Goal: Task Accomplishment & Management: Use online tool/utility

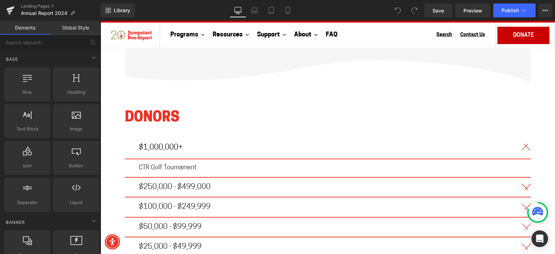
scroll to position [4074, 0]
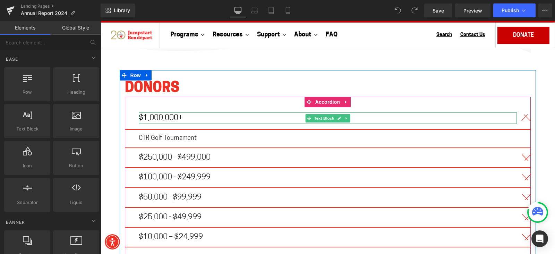
click at [225, 112] on p "$1,000,000+" at bounding box center [328, 117] width 378 height 11
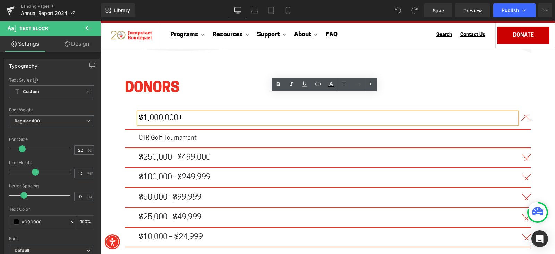
click at [524, 120] on span "button" at bounding box center [524, 120] width 0 height 0
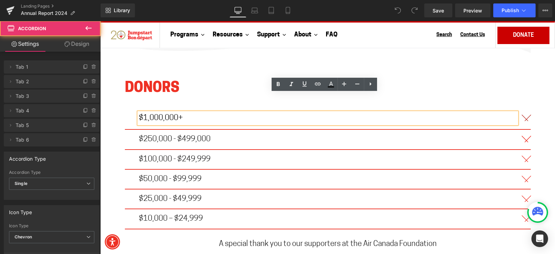
click at [524, 107] on button "button" at bounding box center [524, 118] width 14 height 22
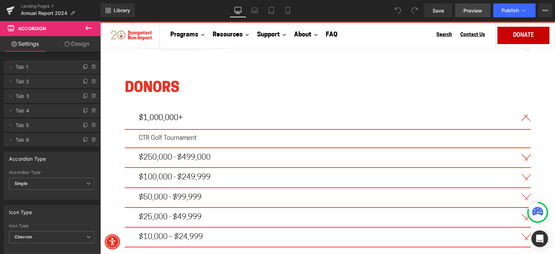
click at [472, 11] on span "Preview" at bounding box center [472, 10] width 19 height 7
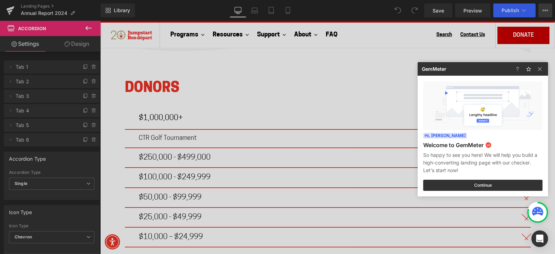
click at [550, 9] on div at bounding box center [277, 127] width 555 height 254
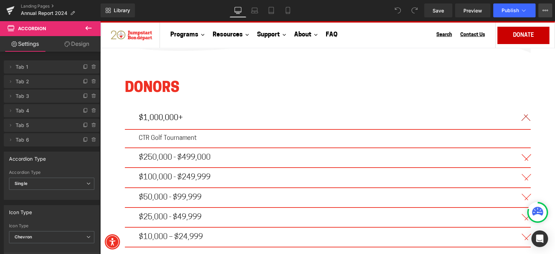
click at [548, 9] on icon at bounding box center [545, 11] width 6 height 6
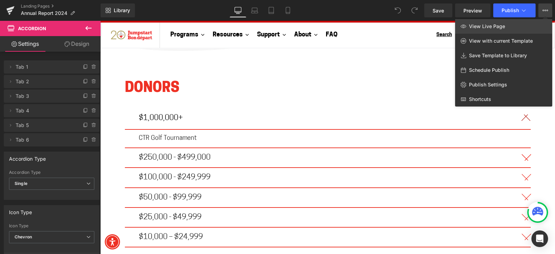
click at [510, 23] on link "View Live Page" at bounding box center [503, 26] width 97 height 15
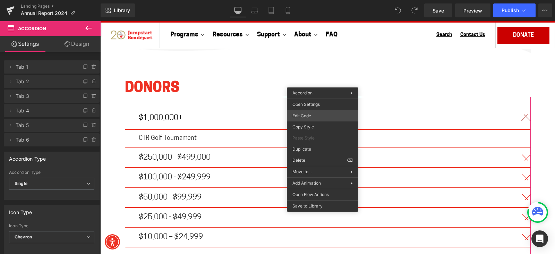
click at [311, 0] on div "You are previewing how the will restyle your page. You can not edit Elements in…" at bounding box center [277, 0] width 555 height 0
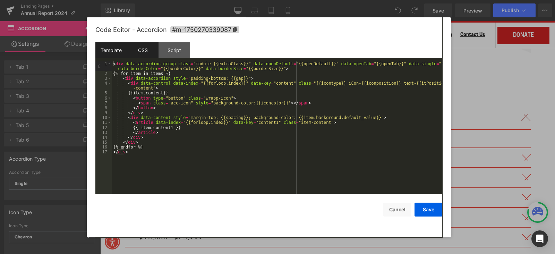
click at [152, 48] on div "CSS" at bounding box center [143, 50] width 32 height 16
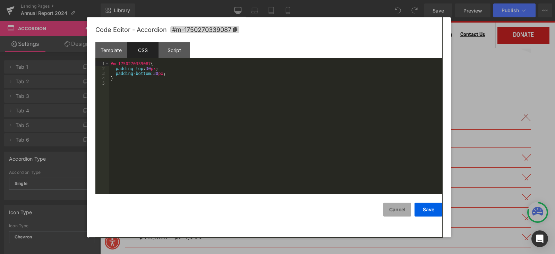
click at [402, 212] on button "Cancel" at bounding box center [397, 210] width 28 height 14
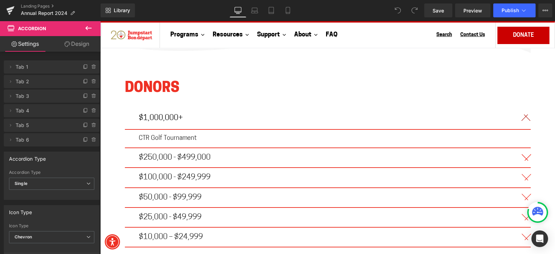
click at [92, 28] on icon at bounding box center [88, 28] width 8 height 8
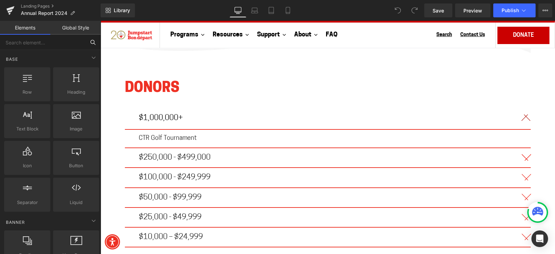
click at [45, 44] on input "text" at bounding box center [42, 42] width 85 height 15
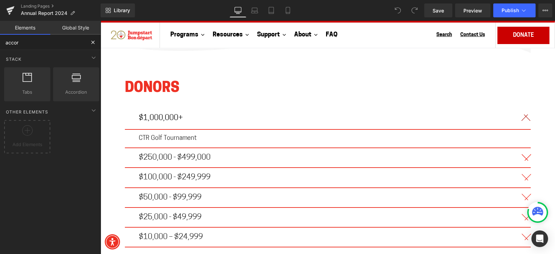
type input "accord"
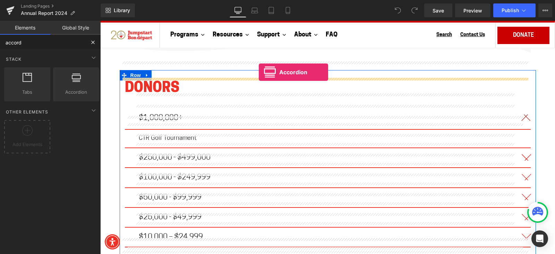
drag, startPoint x: 163, startPoint y: 100, endPoint x: 259, endPoint y: 72, distance: 99.4
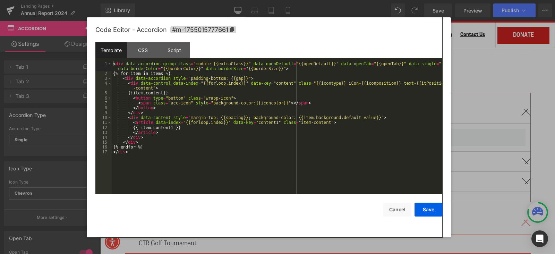
click at [312, 0] on div "Accordion You are previewing how the will restyle your page. You can not edit E…" at bounding box center [277, 0] width 555 height 0
click at [145, 52] on div "CSS" at bounding box center [143, 50] width 32 height 16
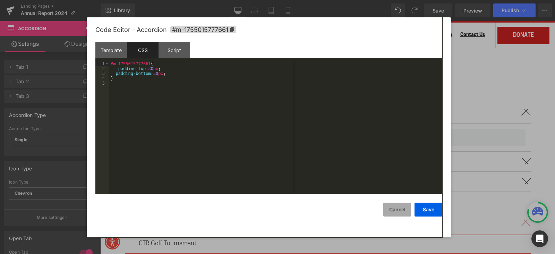
click at [403, 207] on button "Cancel" at bounding box center [397, 210] width 28 height 14
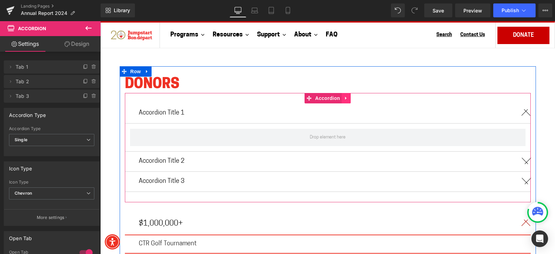
click at [344, 95] on icon at bounding box center [346, 97] width 5 height 5
click at [350, 93] on link at bounding box center [350, 98] width 9 height 10
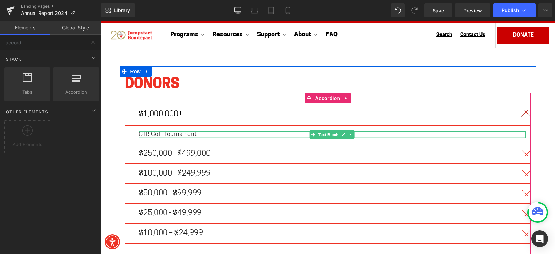
click at [148, 131] on span "CTR Golf Tournament" at bounding box center [168, 134] width 58 height 6
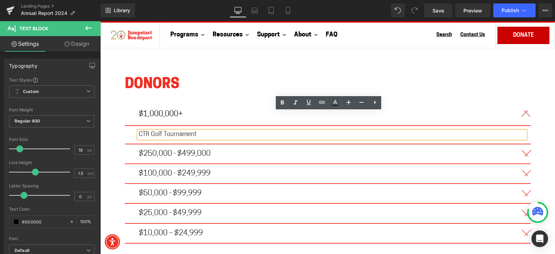
click at [231, 103] on div "$1,000,000+ Text Block" at bounding box center [328, 114] width 406 height 23
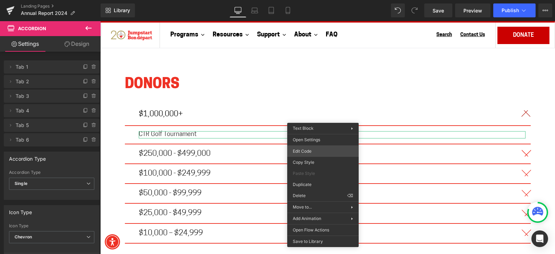
click at [308, 0] on div "Accordion You are previewing how the will restyle your page. You can not edit E…" at bounding box center [277, 0] width 555 height 0
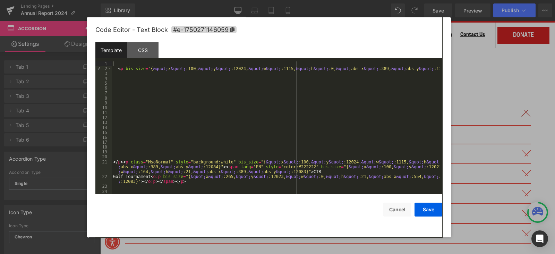
scroll to position [0, 0]
click at [392, 205] on button "Cancel" at bounding box center [397, 210] width 28 height 14
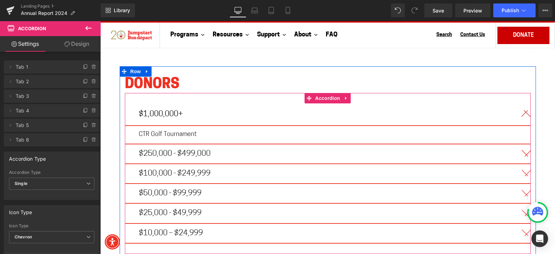
click at [521, 144] on button "button" at bounding box center [524, 153] width 14 height 19
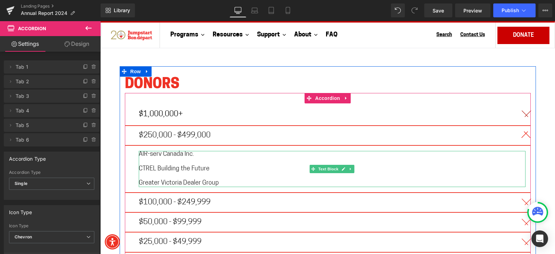
click at [193, 166] on span "CTREL Building the Future" at bounding box center [174, 169] width 71 height 6
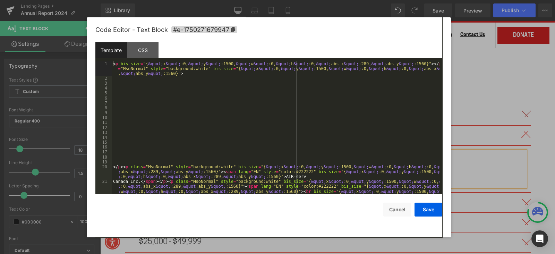
click at [205, 0] on div "Accordion You are previewing how the will restyle your page. You can not edit E…" at bounding box center [277, 0] width 555 height 0
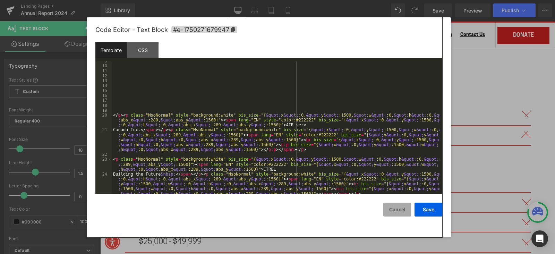
click at [395, 212] on button "Cancel" at bounding box center [397, 210] width 28 height 14
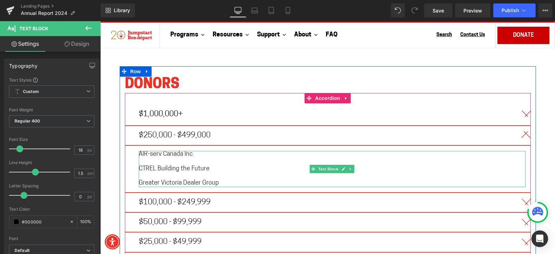
click at [171, 166] on span "CTREL Building the Future" at bounding box center [174, 169] width 71 height 6
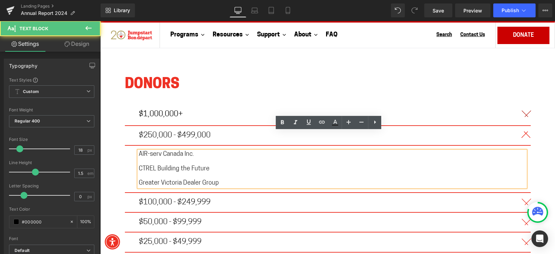
click at [200, 172] on p at bounding box center [332, 175] width 387 height 7
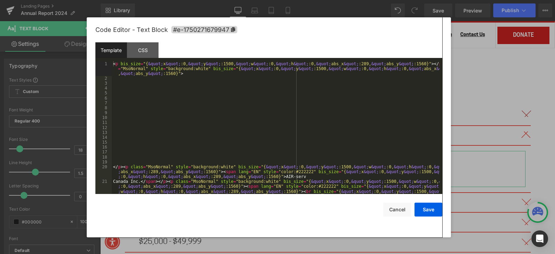
click at [330, 0] on div "Accordion You are previewing how the will restyle your page. You can not edit E…" at bounding box center [277, 0] width 555 height 0
drag, startPoint x: 397, startPoint y: 211, endPoint x: 389, endPoint y: 203, distance: 12.0
click at [397, 210] on button "Cancel" at bounding box center [397, 210] width 28 height 14
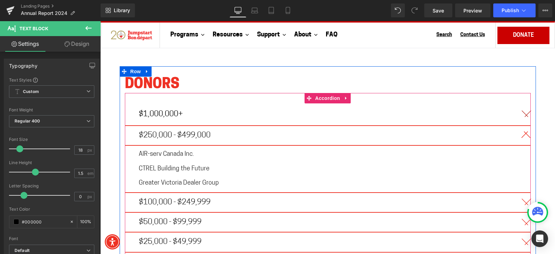
click at [523, 193] on button "button" at bounding box center [524, 202] width 14 height 19
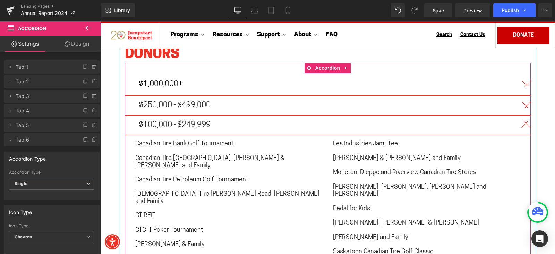
scroll to position [4118, 0]
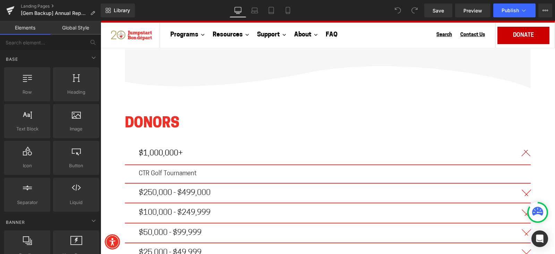
scroll to position [4031, 0]
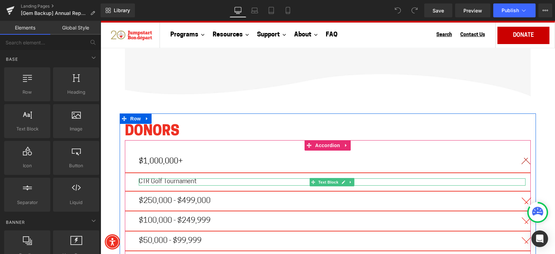
click at [170, 179] on span "CTR Golf Tournament" at bounding box center [168, 182] width 58 height 6
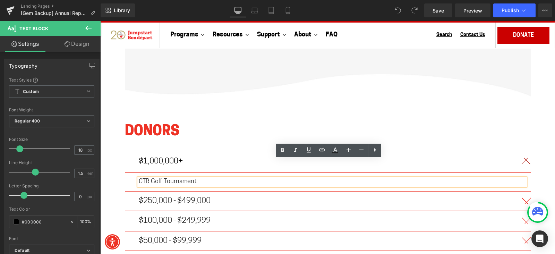
click at [170, 179] on span "CTR Golf Tournament" at bounding box center [168, 182] width 58 height 6
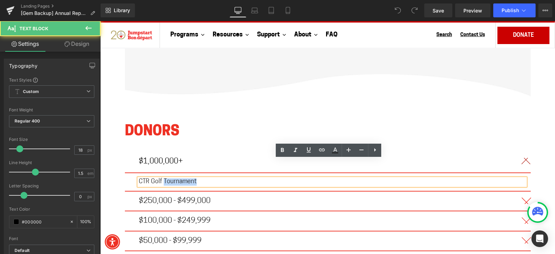
click at [170, 179] on span "CTR Golf Tournament" at bounding box center [168, 182] width 58 height 6
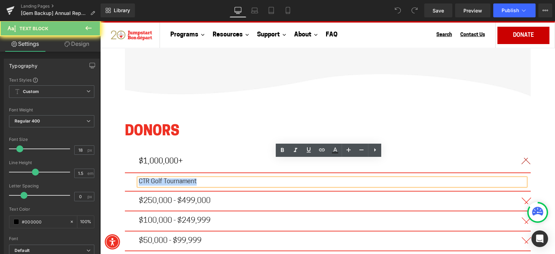
click at [170, 179] on span "CTR Golf Tournament" at bounding box center [168, 182] width 58 height 6
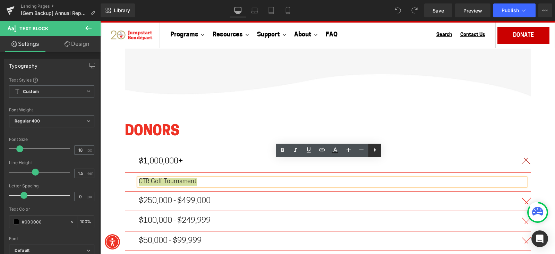
click at [376, 152] on icon at bounding box center [375, 150] width 8 height 8
copy span "CTR Golf Tournament"
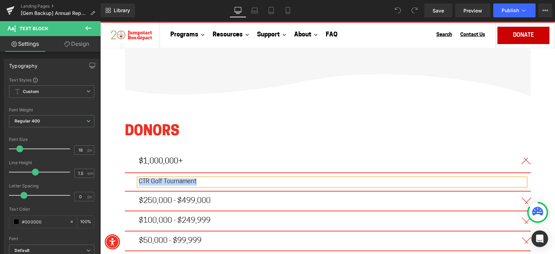
click at [180, 179] on span "CTR Golf Tournament" at bounding box center [168, 182] width 58 height 6
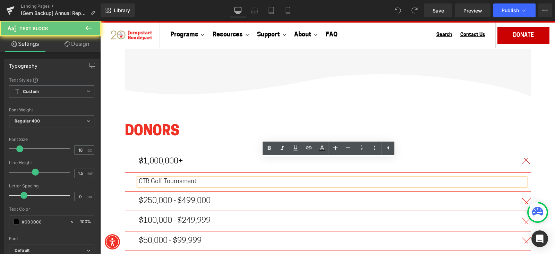
click at [181, 179] on span "CTR Golf Tournament" at bounding box center [168, 182] width 58 height 6
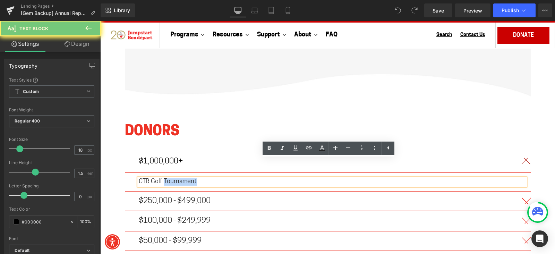
click at [181, 179] on span "CTR Golf Tournament" at bounding box center [168, 182] width 58 height 6
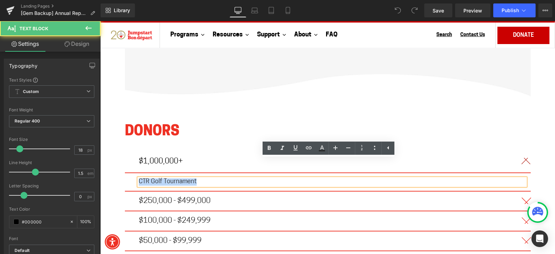
click at [181, 179] on span "CTR Golf Tournament" at bounding box center [168, 182] width 58 height 6
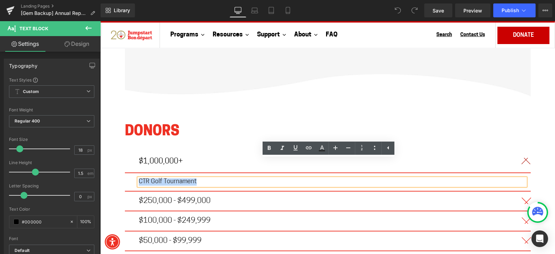
copy span "CTR Golf Tournament"
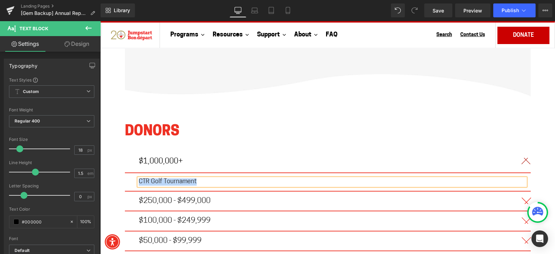
click at [231, 191] on div "$250,000 - $499,000 Text Block" at bounding box center [328, 201] width 406 height 20
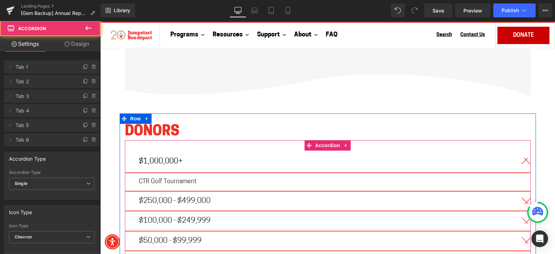
click at [251, 178] on p "CTR Golf Tournament" at bounding box center [332, 181] width 387 height 7
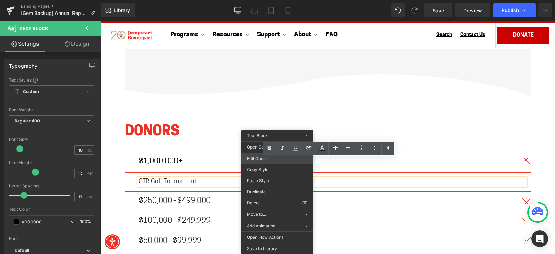
click at [272, 0] on div "You are previewing how the will restyle your page. You can not edit Elements in…" at bounding box center [277, 0] width 555 height 0
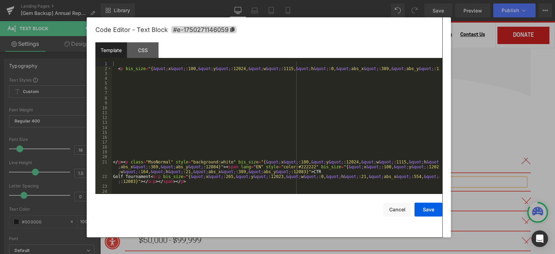
click at [247, 117] on div "< p bis_size = "{ &quot; x &quot; :100, &quot; y &quot; :12024, &quot; w &quot;…" at bounding box center [276, 132] width 328 height 143
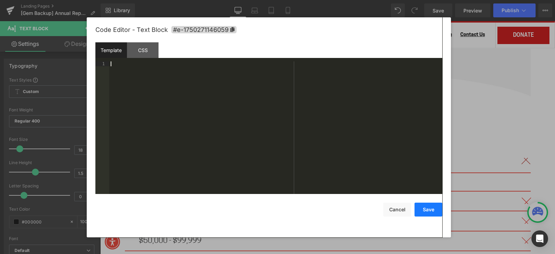
click at [427, 211] on button "Save" at bounding box center [428, 210] width 28 height 14
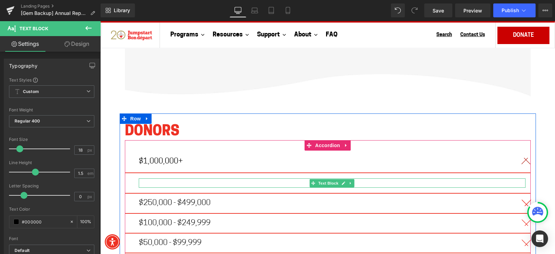
click at [195, 178] on div at bounding box center [332, 182] width 387 height 9
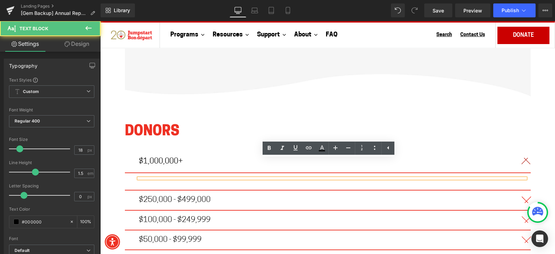
click at [190, 178] on div at bounding box center [332, 178] width 387 height 0
click at [192, 178] on div at bounding box center [332, 178] width 387 height 0
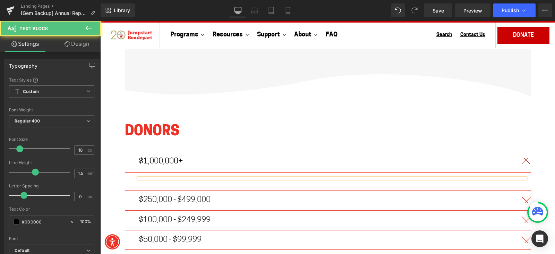
click at [251, 178] on div at bounding box center [332, 178] width 387 height 0
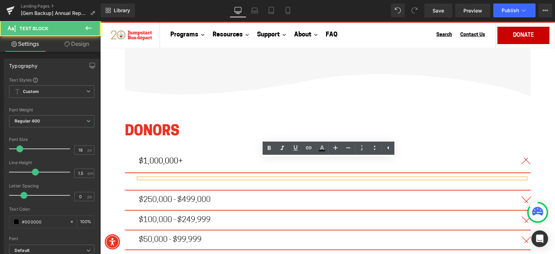
click at [251, 178] on div at bounding box center [332, 178] width 387 height 0
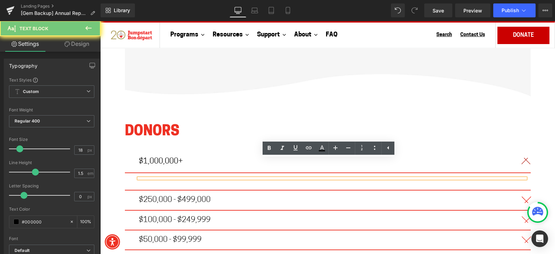
click at [251, 178] on div at bounding box center [332, 178] width 387 height 0
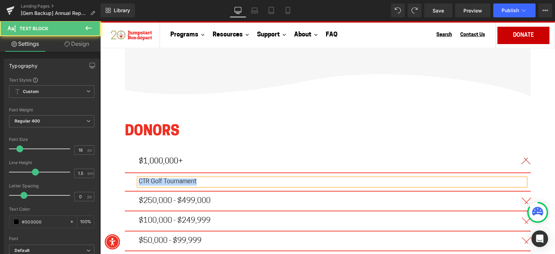
drag, startPoint x: 214, startPoint y: 163, endPoint x: 139, endPoint y: 165, distance: 74.6
click at [129, 173] on article "CTR Golf Tournament Text Block" at bounding box center [328, 182] width 406 height 18
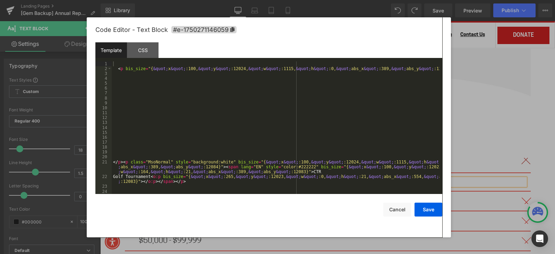
click at [165, 0] on div "You are previewing how the will restyle your page. You can not edit Elements in…" at bounding box center [277, 0] width 555 height 0
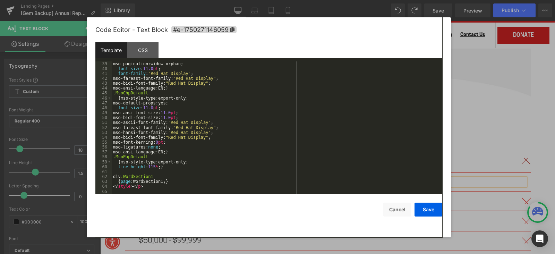
scroll to position [201, 0]
click at [400, 209] on button "Cancel" at bounding box center [397, 210] width 28 height 14
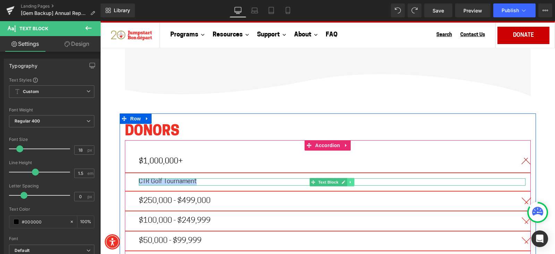
click at [348, 180] on icon at bounding box center [350, 182] width 4 height 4
click at [352, 180] on icon at bounding box center [354, 182] width 4 height 4
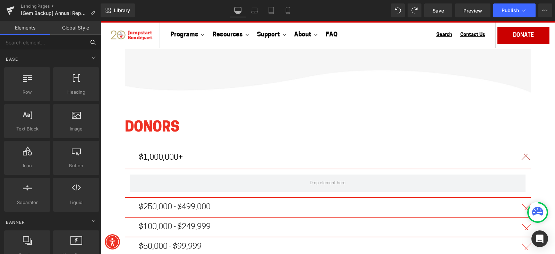
click at [33, 43] on input "text" at bounding box center [42, 42] width 85 height 15
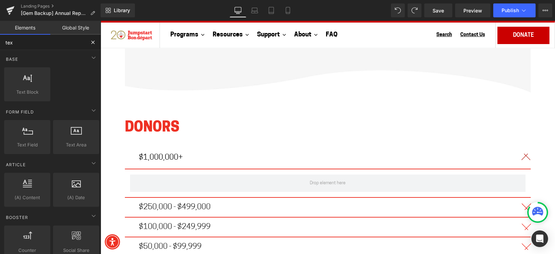
type input "text"
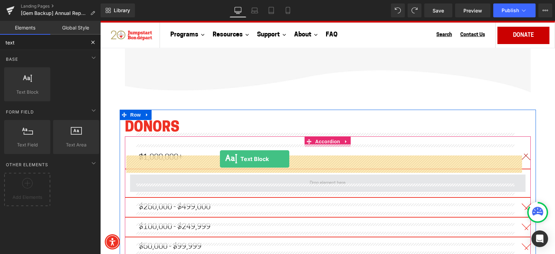
drag, startPoint x: 129, startPoint y: 96, endPoint x: 220, endPoint y: 159, distance: 110.2
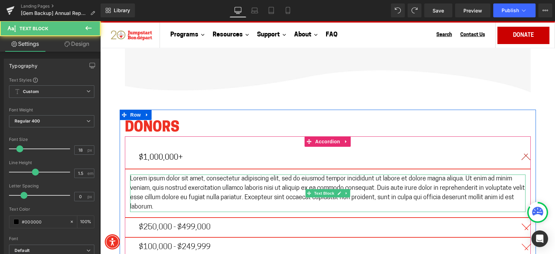
click at [261, 174] on p "Lorem ipsum dolor sit amet, consectetur adipiscing elit, sed do eiusmod tempor …" at bounding box center [327, 192] width 395 height 37
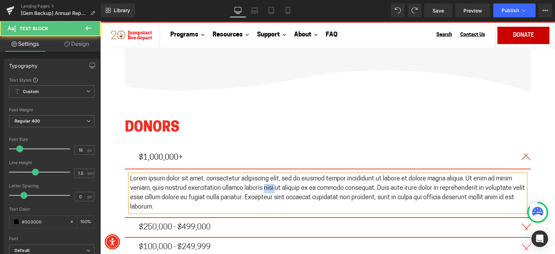
click at [261, 174] on p "Lorem ipsum dolor sit amet, consectetur adipiscing elit, sed do eiusmod tempor …" at bounding box center [327, 192] width 395 height 37
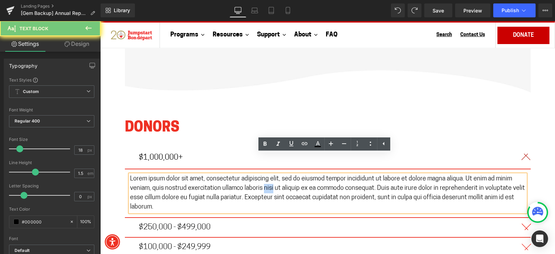
click at [260, 174] on p "Lorem ipsum dolor sit amet, consectetur adipiscing elit, sed do eiusmod tempor …" at bounding box center [327, 192] width 395 height 37
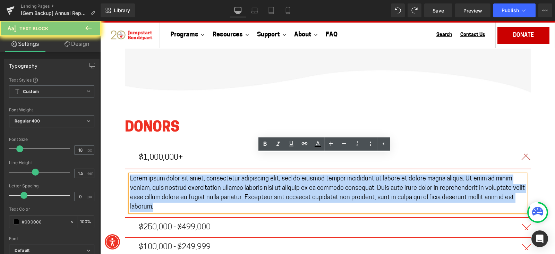
click at [260, 174] on p "Lorem ipsum dolor sit amet, consectetur adipiscing elit, sed do eiusmod tempor …" at bounding box center [327, 192] width 395 height 37
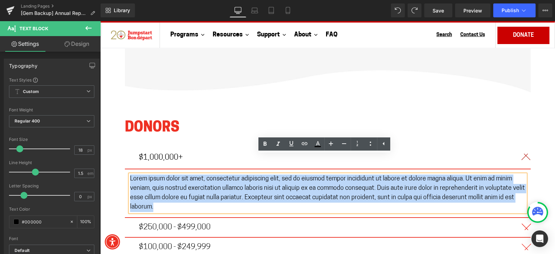
paste div
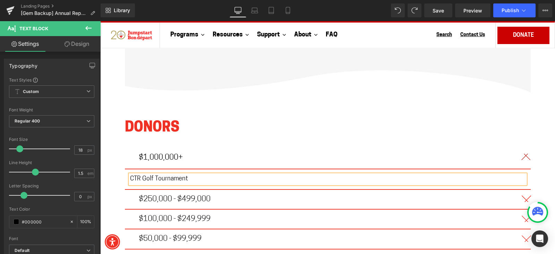
click at [241, 147] on div "$1,000,000+ Text Block" at bounding box center [328, 158] width 406 height 23
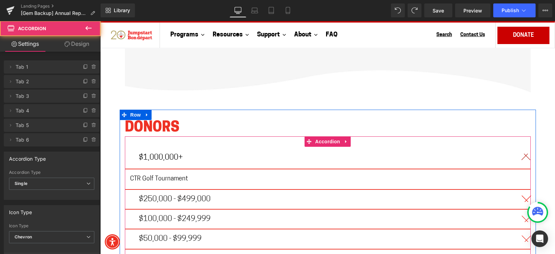
click at [524, 200] on span "button" at bounding box center [524, 200] width 0 height 0
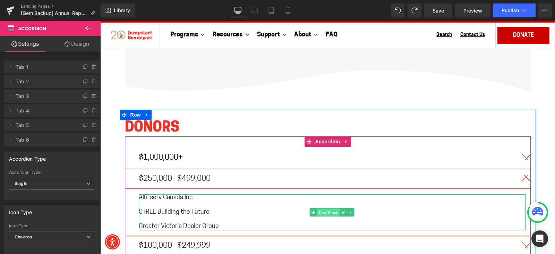
click at [320, 208] on span "Text Block" at bounding box center [328, 212] width 23 height 8
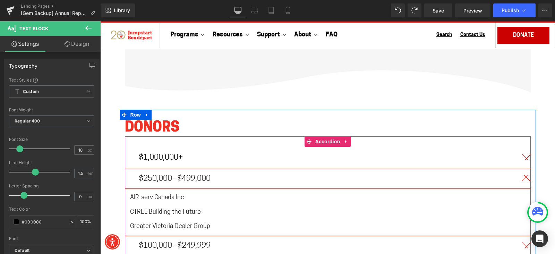
click at [524, 159] on span "button" at bounding box center [524, 159] width 0 height 0
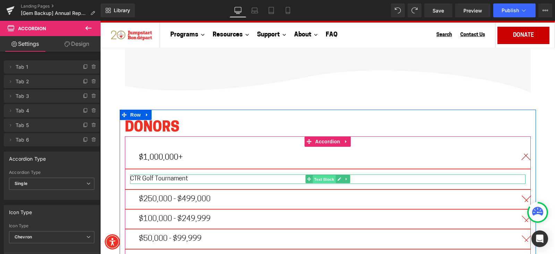
click at [322, 175] on span "Text Block" at bounding box center [323, 179] width 23 height 8
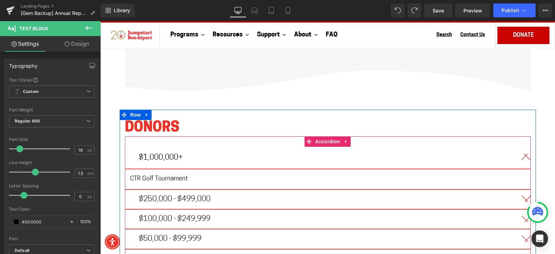
click at [524, 200] on span "button" at bounding box center [524, 200] width 0 height 0
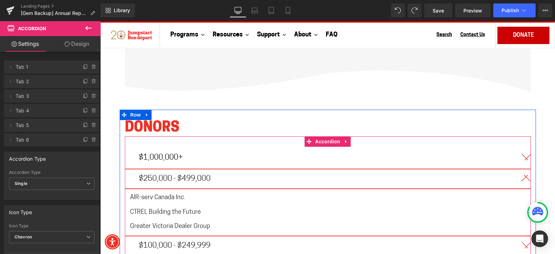
click at [201, 194] on p "AIR-serv Canada Inc." at bounding box center [327, 197] width 395 height 7
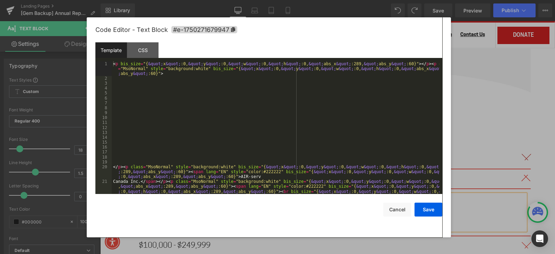
click at [196, 0] on div "Text Block You are previewing how the will restyle your page. You can not edit …" at bounding box center [277, 0] width 555 height 0
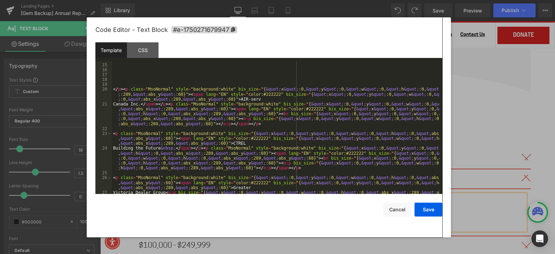
scroll to position [26, 0]
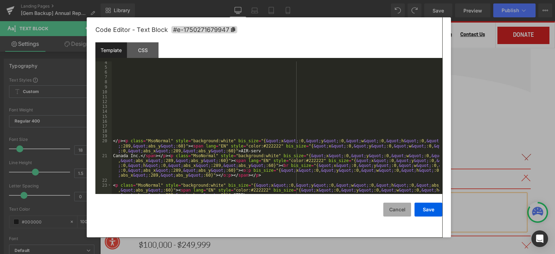
click at [400, 214] on button "Cancel" at bounding box center [397, 210] width 28 height 14
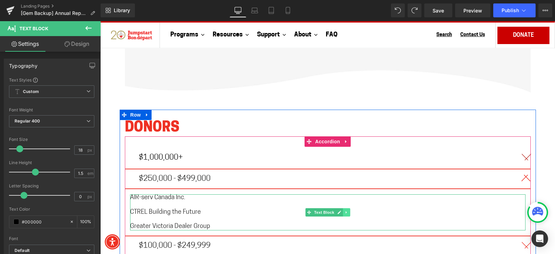
click at [344, 210] on icon at bounding box center [346, 212] width 4 height 4
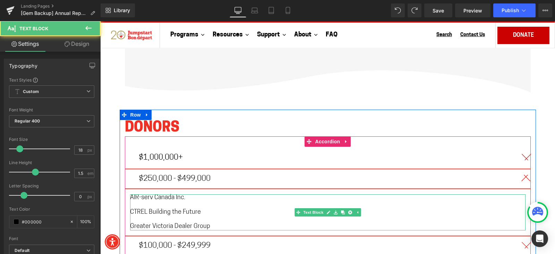
click at [235, 216] on p at bounding box center [327, 219] width 395 height 7
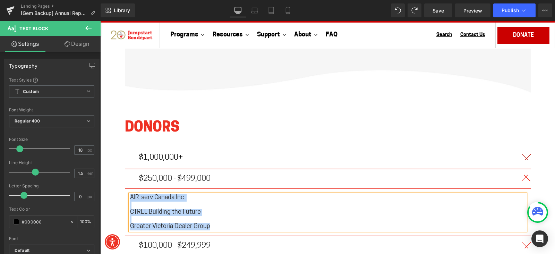
copy div "AIR-serv Canada Inc. CTREL Building the Future Greater Victoria Dealer Group"
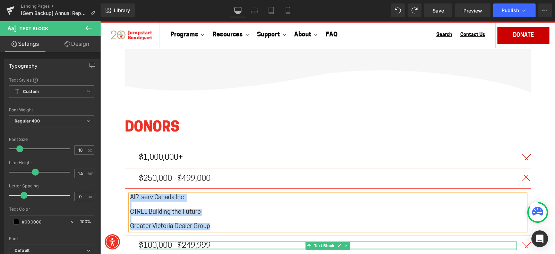
click at [358, 248] on div at bounding box center [328, 249] width 378 height 2
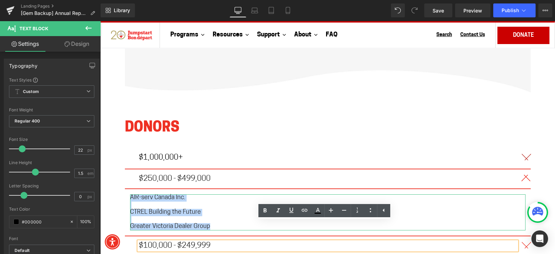
click at [348, 210] on icon at bounding box center [350, 212] width 4 height 4
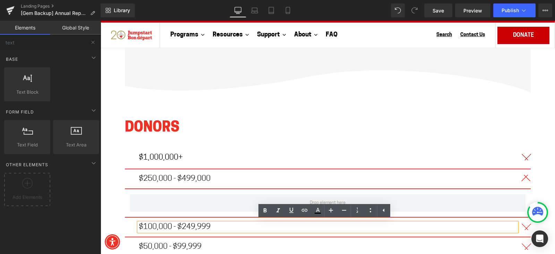
drag, startPoint x: 524, startPoint y: 137, endPoint x: 485, endPoint y: 140, distance: 38.6
click at [524, 147] on button "button" at bounding box center [524, 158] width 14 height 22
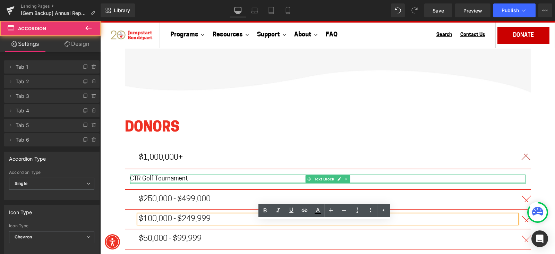
click at [234, 182] on div at bounding box center [327, 183] width 395 height 2
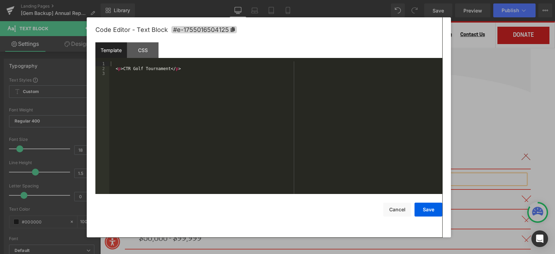
click at [232, 0] on div "Text Block You are previewing how the will restyle your page. You can not edit …" at bounding box center [277, 0] width 555 height 0
click at [401, 205] on button "Cancel" at bounding box center [397, 210] width 28 height 14
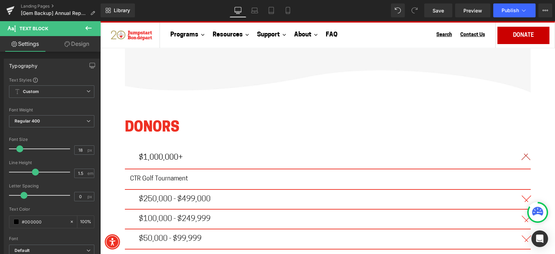
click at [524, 200] on span "button" at bounding box center [524, 200] width 0 height 0
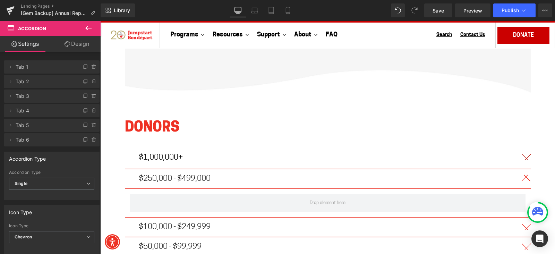
drag, startPoint x: 90, startPoint y: 27, endPoint x: 83, endPoint y: 30, distance: 7.4
click at [89, 27] on icon at bounding box center [88, 28] width 8 height 8
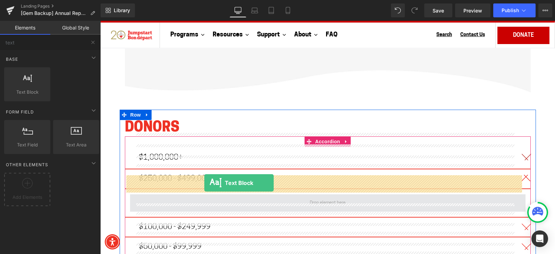
drag, startPoint x: 130, startPoint y: 109, endPoint x: 204, endPoint y: 183, distance: 105.2
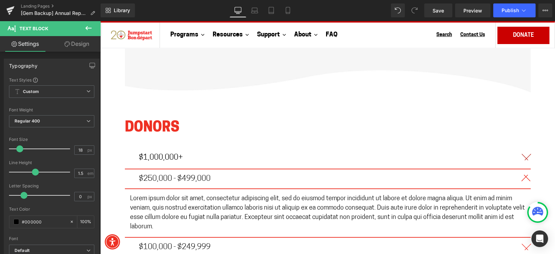
drag, startPoint x: 209, startPoint y: 168, endPoint x: 188, endPoint y: 212, distance: 49.0
click at [206, 172] on div "$250,000 - $499,000 Text Block Lorem ipsum dolor sit amet, consectetur adipisci…" at bounding box center [328, 203] width 406 height 68
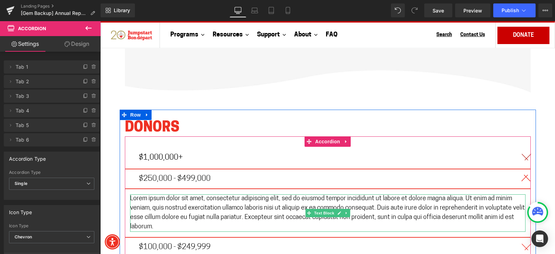
click at [192, 195] on p "Lorem ipsum dolor sit amet, consectetur adipiscing elit, sed do eiusmod tempor …" at bounding box center [327, 212] width 395 height 37
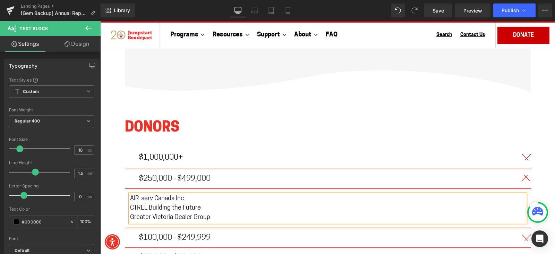
click at [184, 194] on p "AIR-serv Canada Inc." at bounding box center [327, 198] width 395 height 9
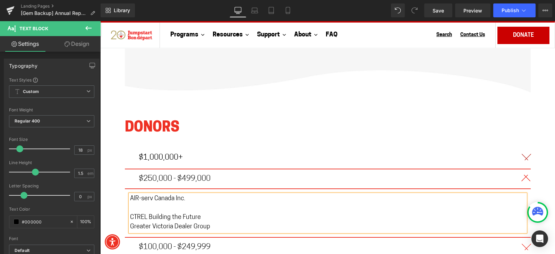
click at [199, 213] on p "CTREL Building the Future" at bounding box center [327, 217] width 395 height 9
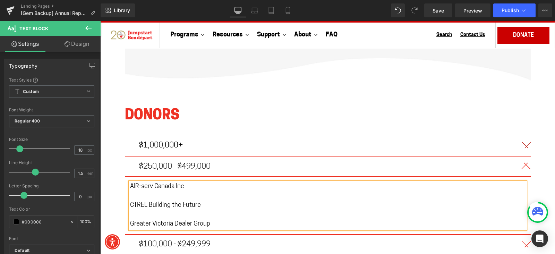
scroll to position [4118, 0]
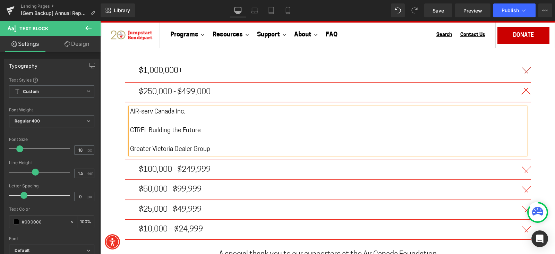
click at [524, 160] on button "button" at bounding box center [524, 169] width 14 height 19
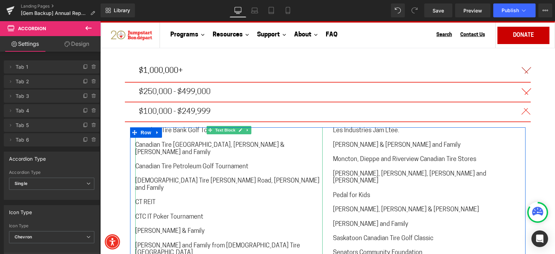
click at [270, 178] on p "[DEMOGRAPHIC_DATA] Tire [PERSON_NAME] Road, [PERSON_NAME] and Family" at bounding box center [228, 185] width 187 height 14
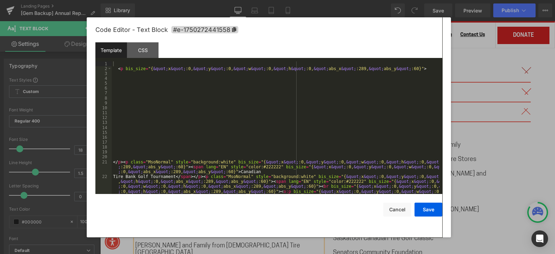
click at [213, 0] on div "Text Block You are previewing how the will restyle your page. You can not edit …" at bounding box center [277, 0] width 555 height 0
click at [393, 207] on button "Cancel" at bounding box center [397, 210] width 28 height 14
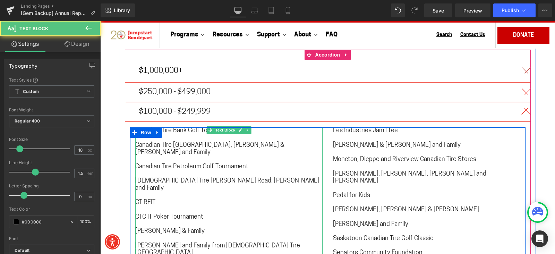
click at [216, 171] on p at bounding box center [228, 174] width 187 height 7
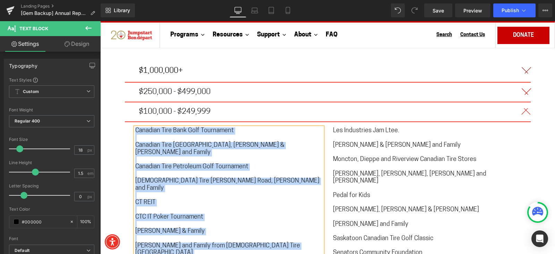
copy div "Canadian Tire Bank Golf Tournament Canadian Tire Niagara Falls, Paul & Kelly Me…"
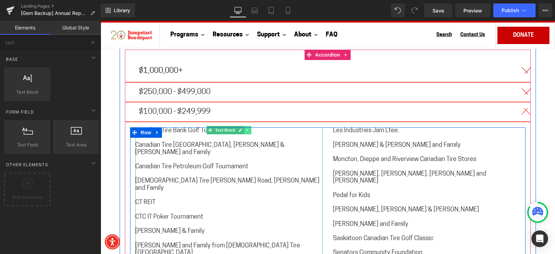
click at [246, 126] on link at bounding box center [247, 130] width 7 height 8
click at [249, 126] on link at bounding box center [250, 130] width 7 height 8
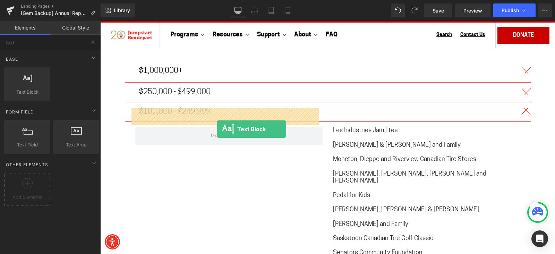
drag, startPoint x: 132, startPoint y: 111, endPoint x: 217, endPoint y: 129, distance: 86.9
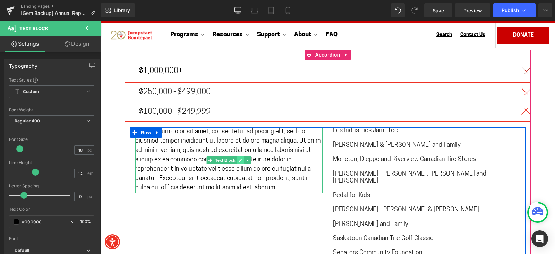
click at [239, 158] on icon at bounding box center [240, 159] width 3 height 3
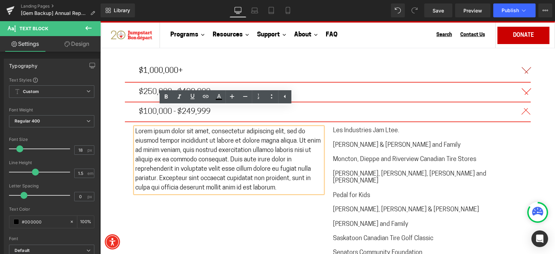
click at [237, 139] on p "Lorem ipsum dolor sit amet, consectetur adipiscing elit, sed do eiusmod tempor …" at bounding box center [228, 160] width 187 height 66
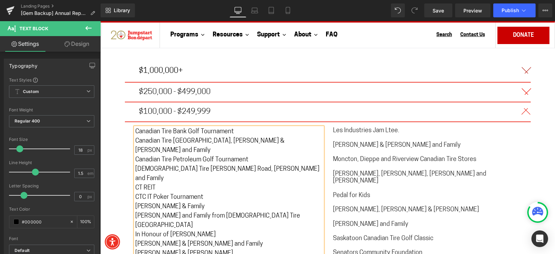
click at [230, 127] on p "Canadian Tire Bank Golf Tournament" at bounding box center [228, 131] width 187 height 9
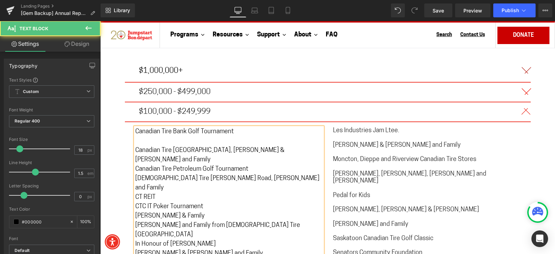
click at [292, 146] on p "Canadian Tire Niagara Falls, Paul & Kelly Medeiros and Family" at bounding box center [228, 155] width 187 height 19
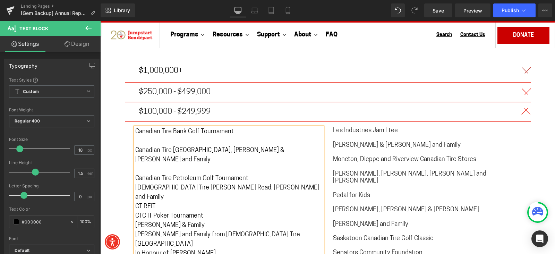
click at [247, 174] on p "Canadian Tire Petroleum Golf Tournament" at bounding box center [228, 178] width 187 height 9
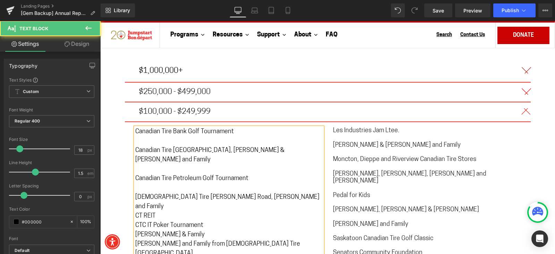
click at [267, 193] on p "Canadian Tire Scott Road, Vicki Gould and Family" at bounding box center [228, 202] width 187 height 19
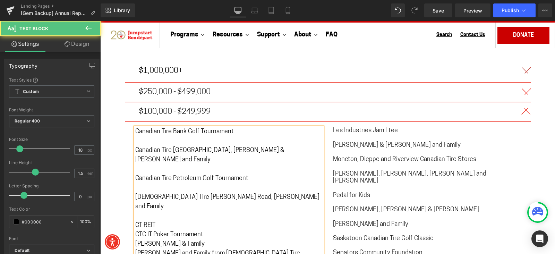
click at [154, 221] on p "CT REIT" at bounding box center [228, 225] width 187 height 9
click at [209, 240] on p "CTC IT Poker Tournament" at bounding box center [228, 244] width 187 height 9
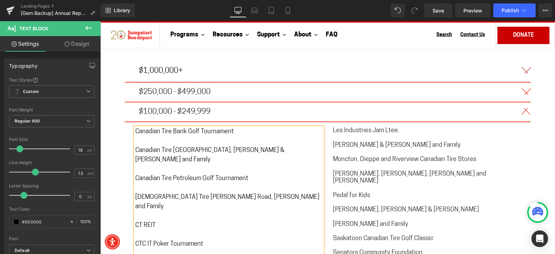
scroll to position [4204, 0]
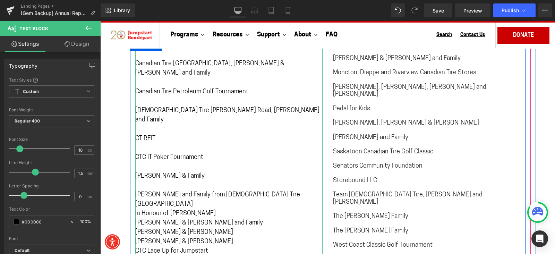
click at [228, 209] on p "In Honour of Denzel Coyles" at bounding box center [228, 213] width 187 height 9
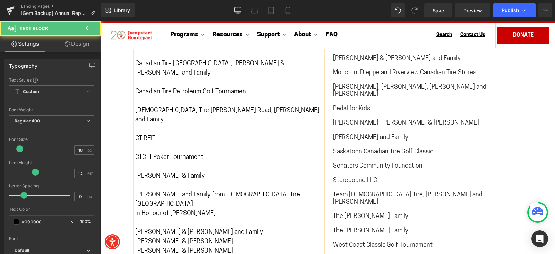
click at [246, 228] on p "Jack D’Amico & Carmina Barone and Family" at bounding box center [228, 232] width 187 height 9
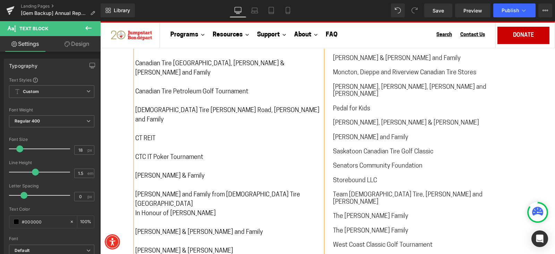
click at [203, 247] on p "[PERSON_NAME] & [PERSON_NAME]" at bounding box center [228, 251] width 187 height 9
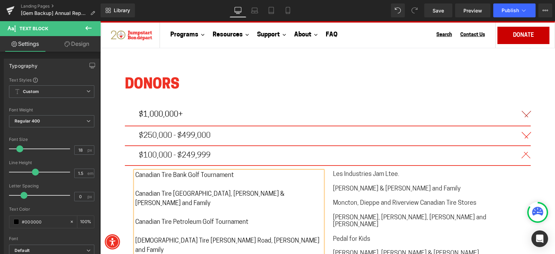
scroll to position [4118, 0]
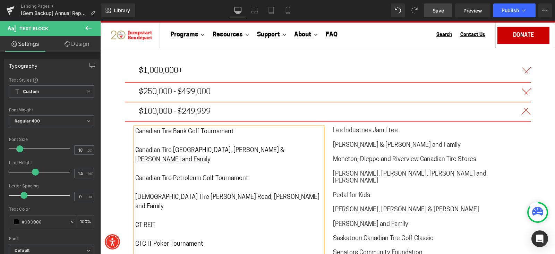
click at [444, 8] on span "Save" at bounding box center [437, 10] width 11 height 7
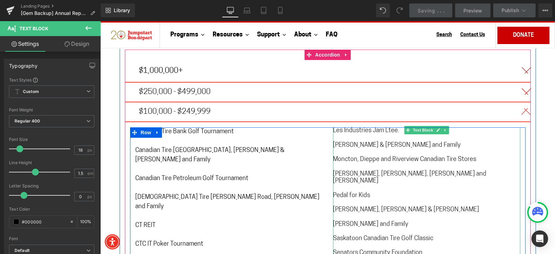
click at [382, 171] on span "[PERSON_NAME], [PERSON_NAME], [PERSON_NAME] and [PERSON_NAME]" at bounding box center [409, 178] width 153 height 14
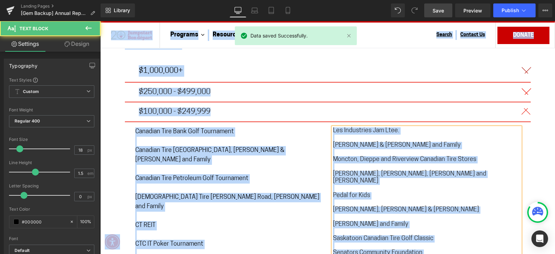
click at [394, 171] on span "[PERSON_NAME], [PERSON_NAME], [PERSON_NAME] and [PERSON_NAME]" at bounding box center [409, 178] width 153 height 14
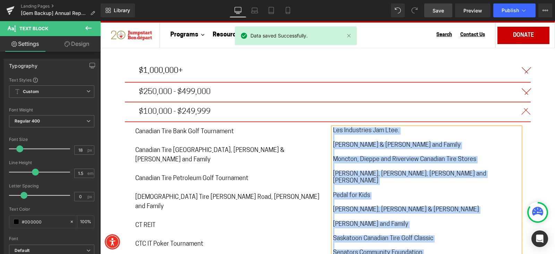
copy div "Les Industries Jam Ltee. Mike & Pat Varley and Family Moncton, Dieppe and River…"
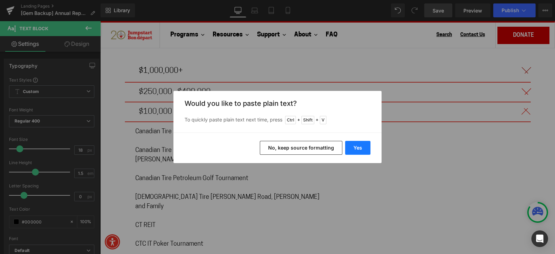
click at [357, 146] on button "Yes" at bounding box center [357, 148] width 25 height 14
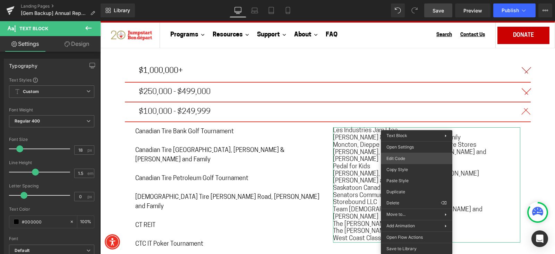
click at [410, 0] on div "Text Block You are previewing how the will restyle your page. You can not edit …" at bounding box center [277, 0] width 555 height 0
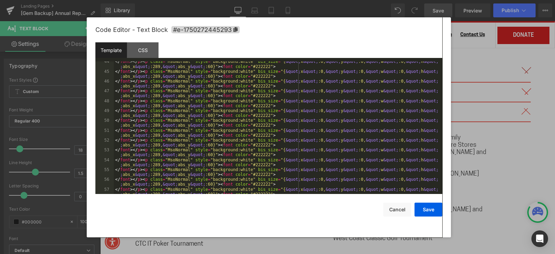
scroll to position [491, 0]
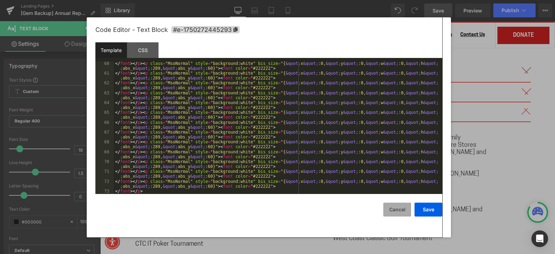
click at [400, 213] on button "Cancel" at bounding box center [397, 210] width 28 height 14
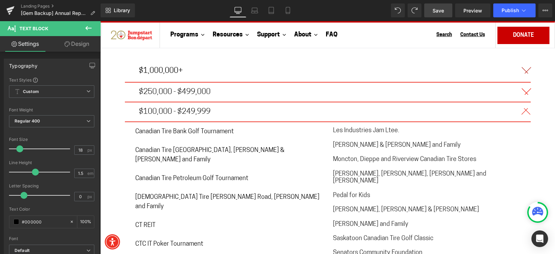
click at [443, 11] on span "Save" at bounding box center [437, 10] width 11 height 7
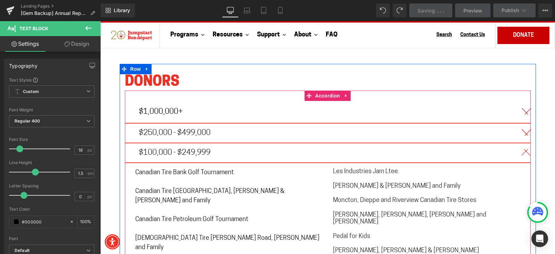
scroll to position [4031, 0]
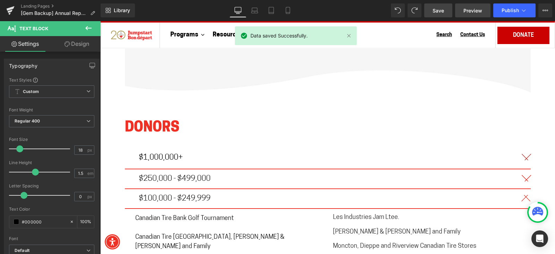
click at [468, 8] on span "Preview" at bounding box center [472, 10] width 19 height 7
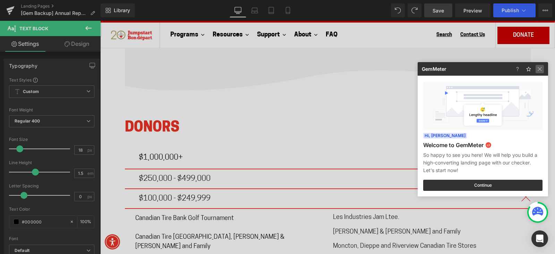
click at [540, 65] on img at bounding box center [539, 69] width 8 height 8
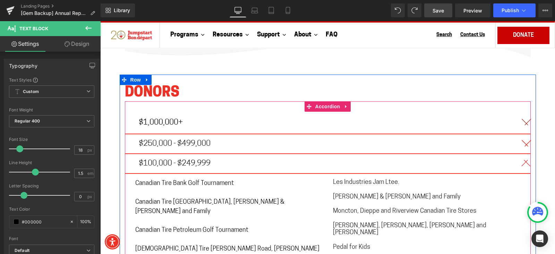
scroll to position [4074, 0]
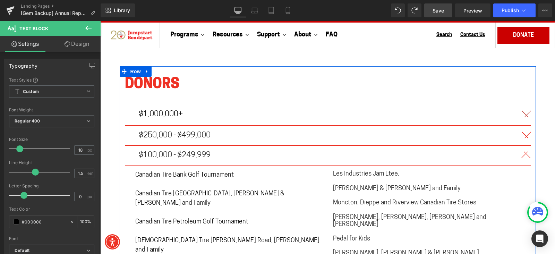
click at [520, 103] on button "button" at bounding box center [524, 114] width 14 height 22
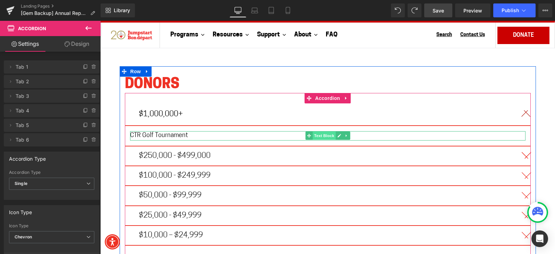
click at [320, 131] on span "Text Block" at bounding box center [323, 135] width 23 height 8
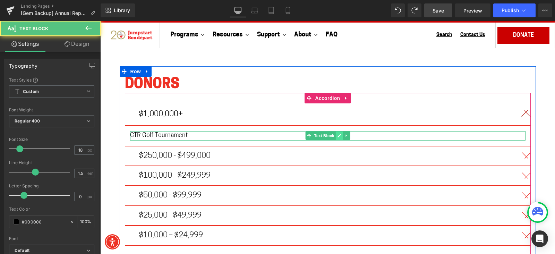
click at [337, 133] on icon at bounding box center [339, 135] width 4 height 4
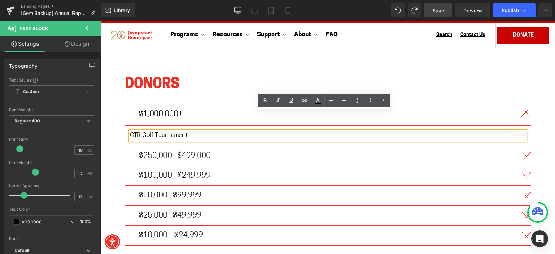
click at [333, 131] on p "CTR Golf Tournament" at bounding box center [327, 135] width 395 height 9
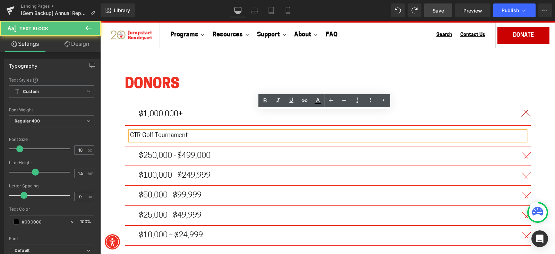
click at [333, 131] on p "CTR Golf Tournament" at bounding box center [327, 135] width 395 height 9
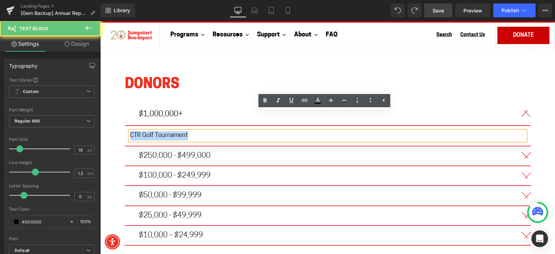
click at [333, 131] on p "CTR Golf Tournament" at bounding box center [327, 135] width 395 height 9
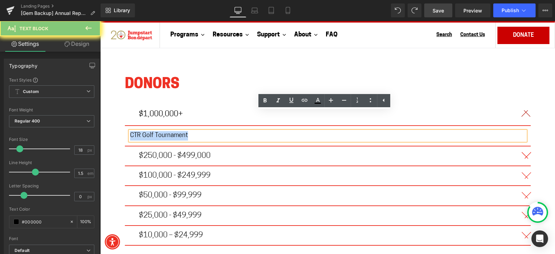
click at [333, 131] on p "CTR Golf Tournament" at bounding box center [327, 135] width 395 height 9
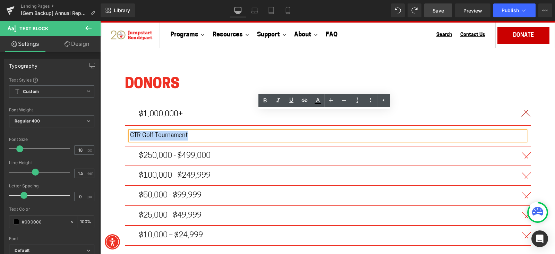
copy p "CTR Golf Tournament"
